Goal: Navigation & Orientation: Find specific page/section

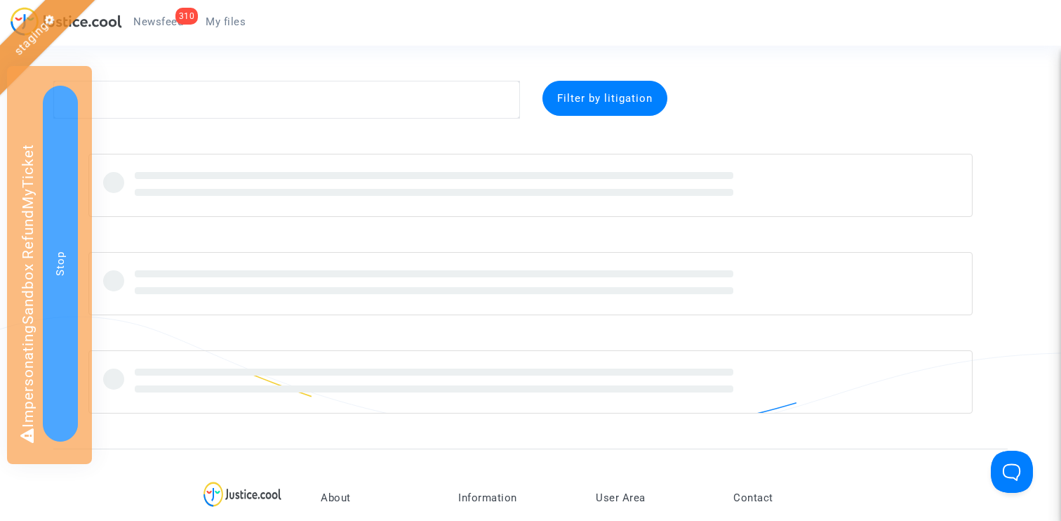
click at [167, 19] on span "Newsfeed" at bounding box center [158, 21] width 50 height 13
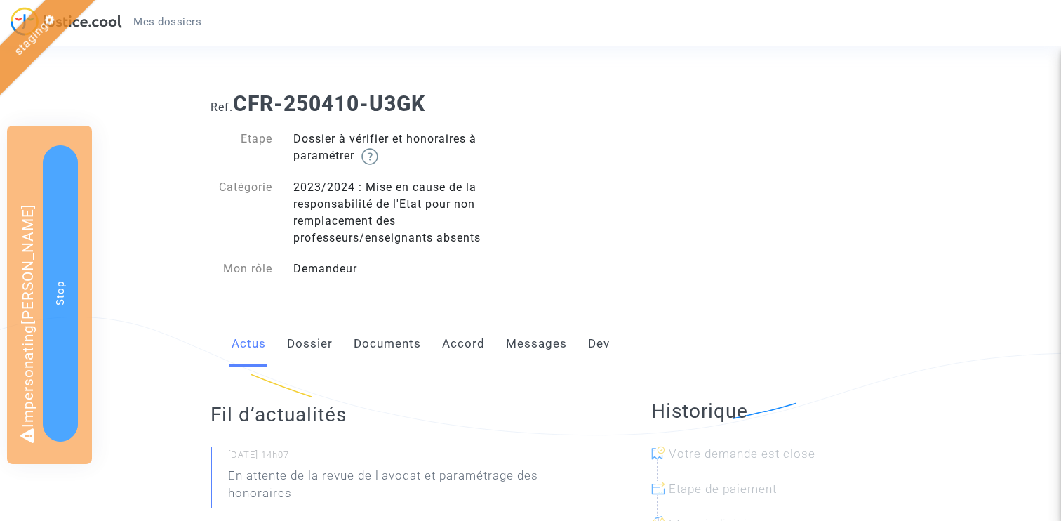
scroll to position [50, 0]
